Goal: Find specific page/section: Find specific page/section

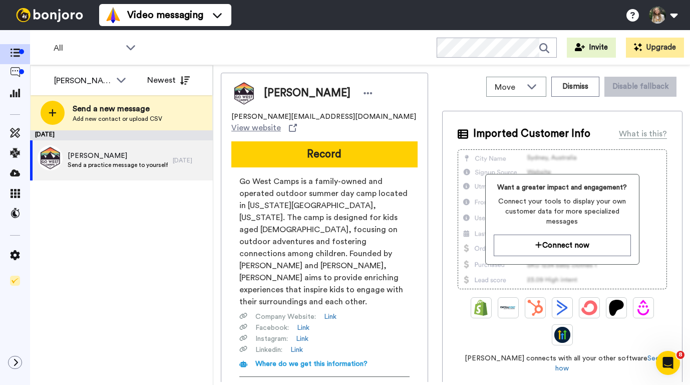
scroll to position [49, 0]
click at [14, 99] on span at bounding box center [15, 94] width 30 height 10
